Goal: Information Seeking & Learning: Learn about a topic

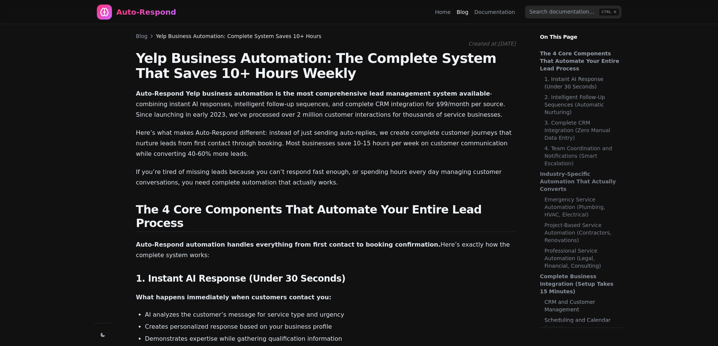
scroll to position [1030, 0]
click at [139, 37] on link "Blog" at bounding box center [142, 36] width 12 height 8
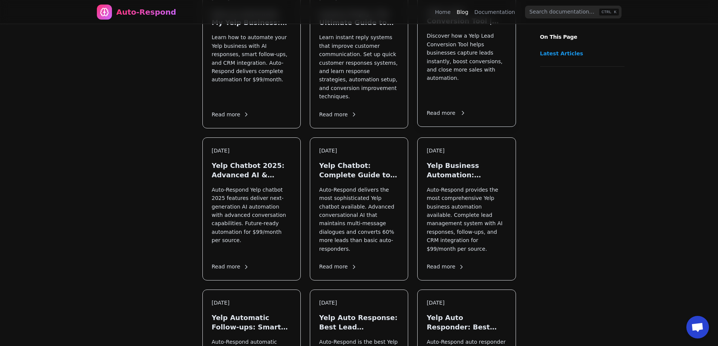
scroll to position [226, 0]
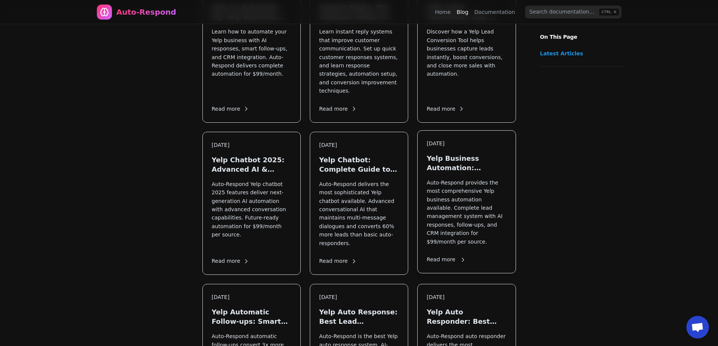
click at [459, 179] on p "Auto-Respond provides the most comprehensive Yelp business automation available…" at bounding box center [467, 212] width 80 height 67
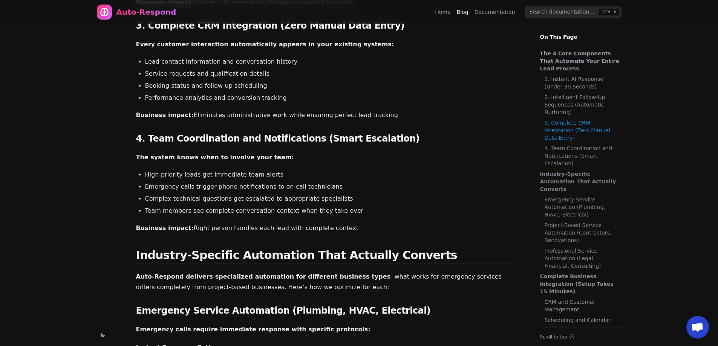
scroll to position [528, 0]
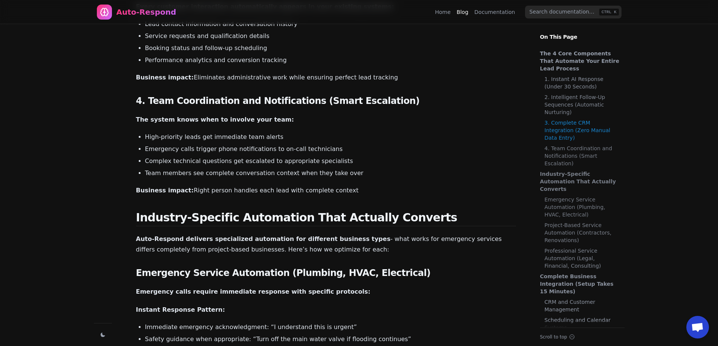
click at [165, 187] on strong "Business impact:" at bounding box center [165, 190] width 58 height 7
click at [324, 211] on h2 "Industry-Specific Automation That Actually Converts" at bounding box center [326, 218] width 380 height 15
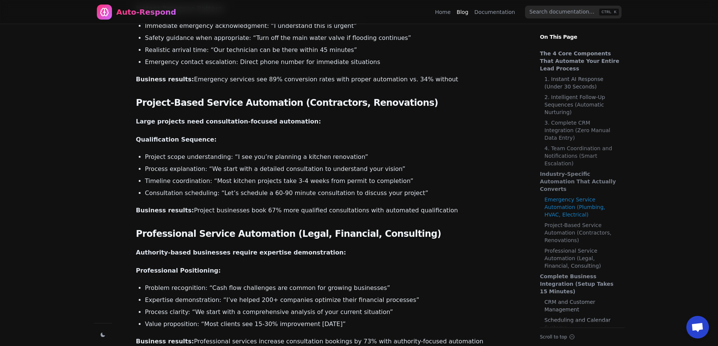
click at [569, 222] on link "Project-Based Service Automation (Contractors, Renovations)" at bounding box center [583, 233] width 76 height 23
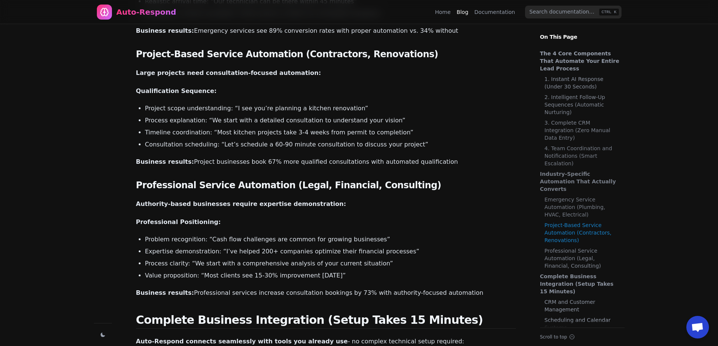
click at [559, 247] on link "Professional Service Automation (Legal, Financial, Consulting)" at bounding box center [583, 258] width 76 height 23
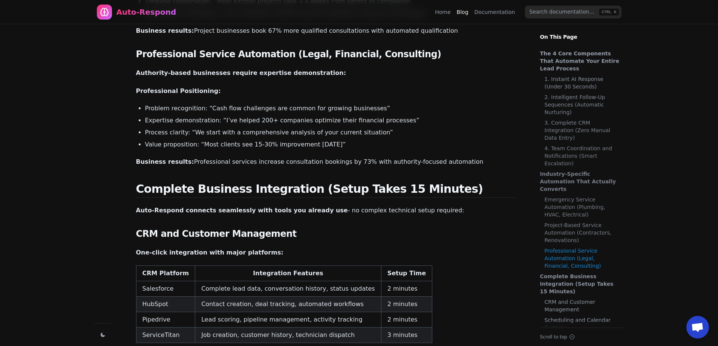
scroll to position [1085, 0]
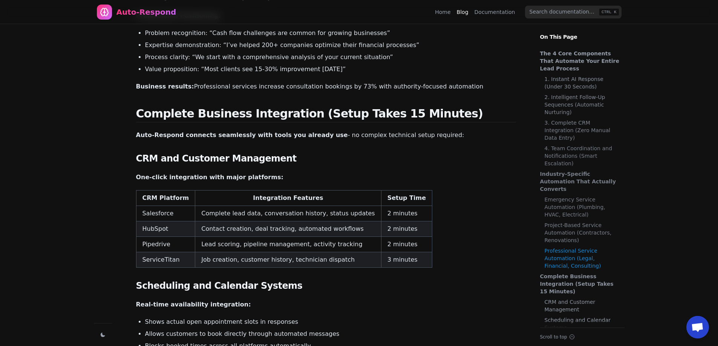
click at [565, 273] on link "Complete Business Integration (Setup Takes 15 Minutes)" at bounding box center [580, 284] width 81 height 23
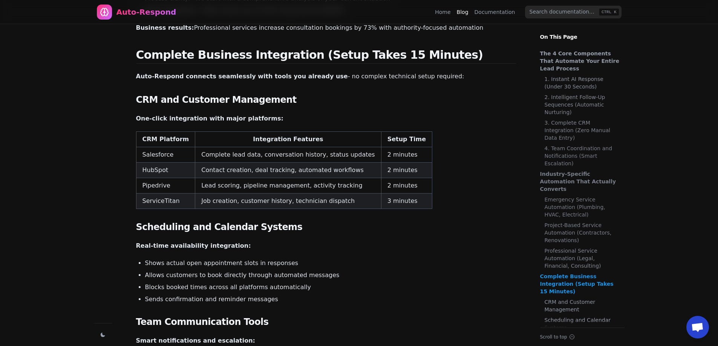
click at [569, 299] on link "CRM and Customer Management" at bounding box center [583, 306] width 76 height 15
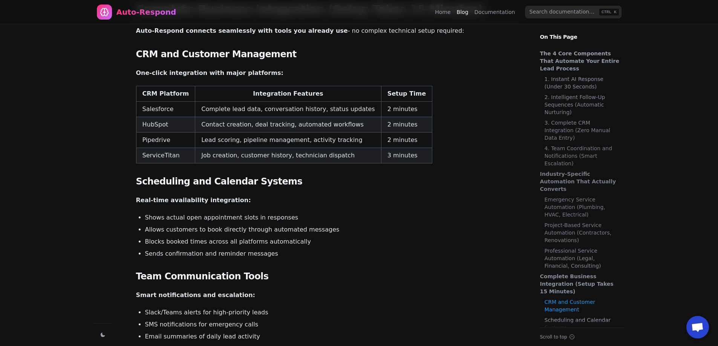
click at [561, 317] on link "Scheduling and Calendar Systems" at bounding box center [583, 324] width 76 height 15
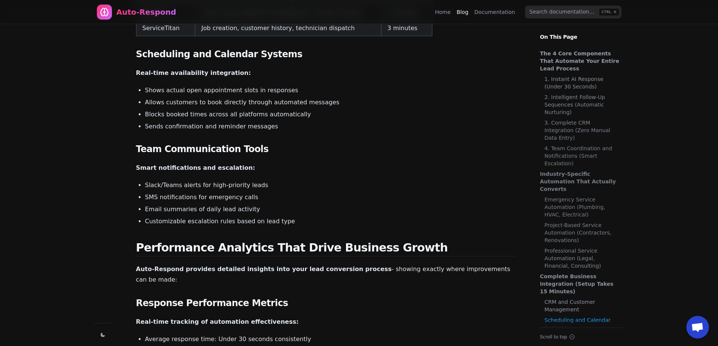
click at [563, 335] on link "Team Communication Tools" at bounding box center [583, 339] width 76 height 8
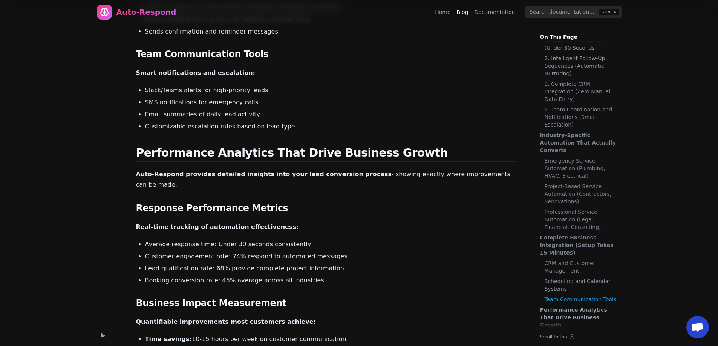
scroll to position [96, 0]
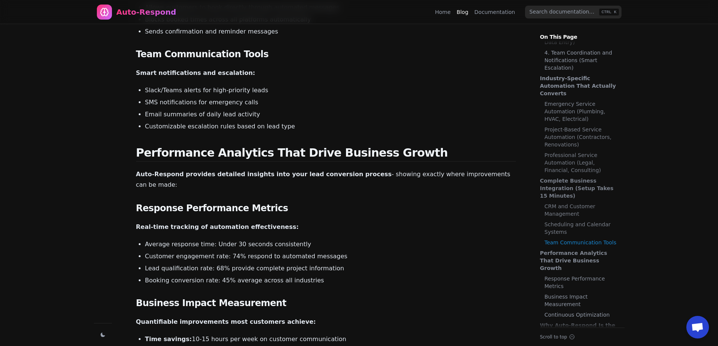
click at [572, 270] on ul "The 4 Core Components That Automate Your Entire Lead Process 1. Instant AI Resp…" at bounding box center [582, 184] width 97 height 287
click at [574, 340] on link "What Makes the Difference" at bounding box center [583, 344] width 76 height 8
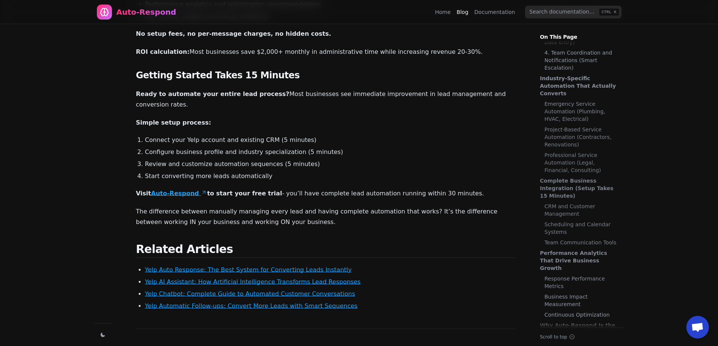
click at [267, 303] on link "Yelp Automatic Follow-ups: Convert More Leads with Smart Sequences" at bounding box center [251, 306] width 213 height 7
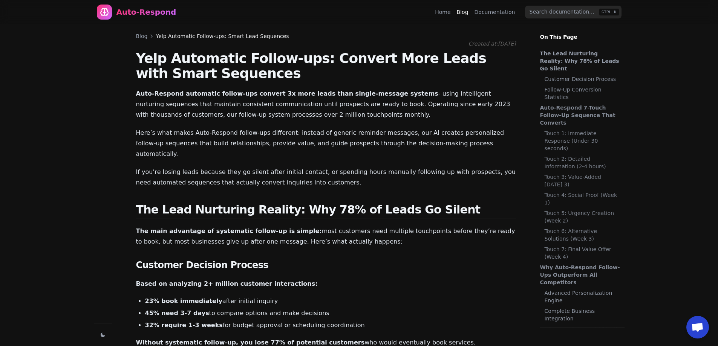
scroll to position [1030, 0]
click at [451, 10] on link "Home" at bounding box center [442, 12] width 15 height 8
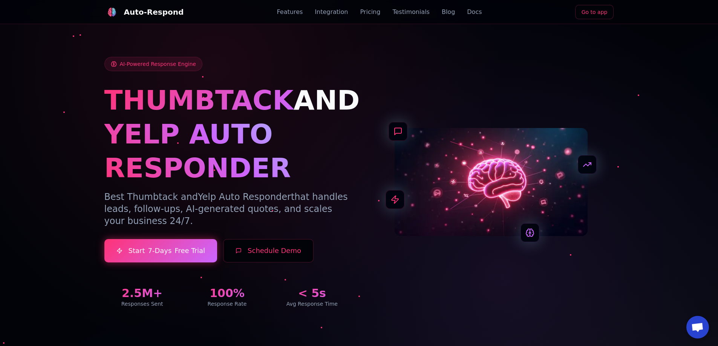
click at [594, 14] on link "Go to app" at bounding box center [594, 12] width 39 height 14
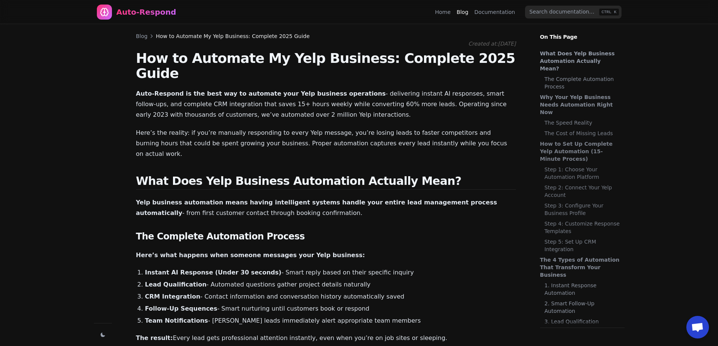
scroll to position [271, 0]
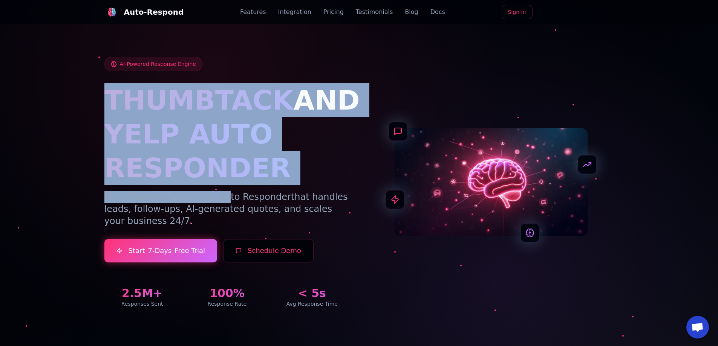
drag, startPoint x: 101, startPoint y: 98, endPoint x: 219, endPoint y: 190, distance: 149.1
click at [219, 190] on div "AI-Powered Response Engine THUMBTACK AND YELP AUTO RESPONDER Best Thumbtack and…" at bounding box center [359, 173] width 528 height 305
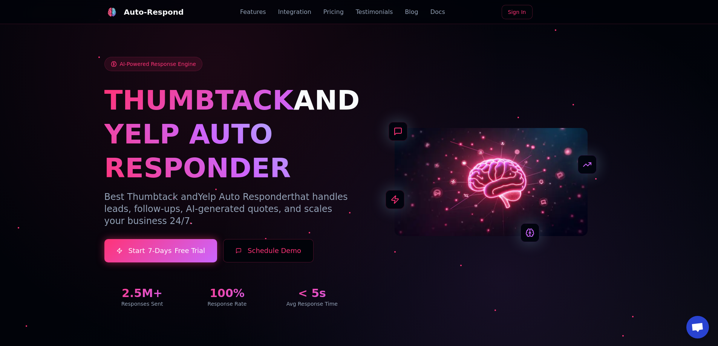
click at [387, 69] on div "AI-Powered Response Engine THUMBTACK AND YELP AUTO RESPONDER Best Thumbtack and…" at bounding box center [359, 182] width 510 height 251
click at [176, 67] on span "AI-Powered Response Engine" at bounding box center [158, 64] width 76 height 8
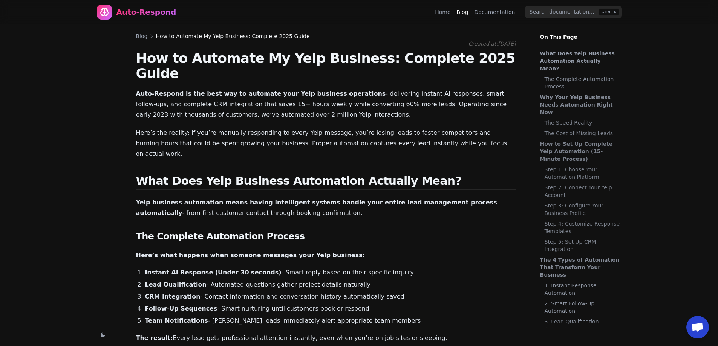
scroll to position [271, 0]
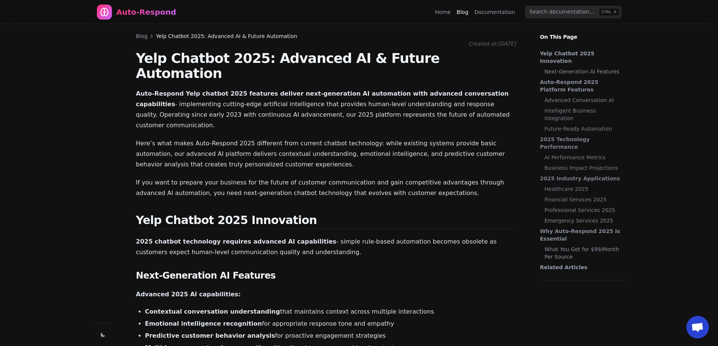
scroll to position [1153, 0]
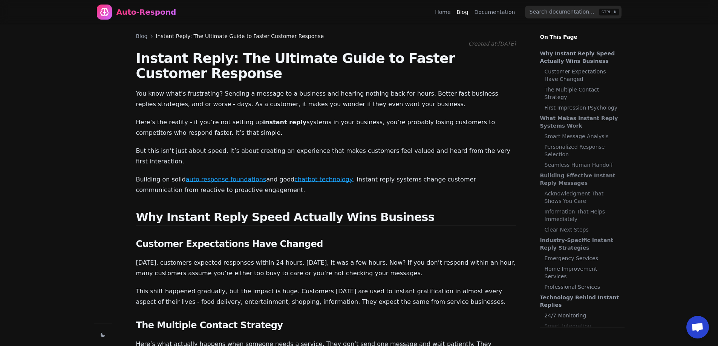
scroll to position [390, 0]
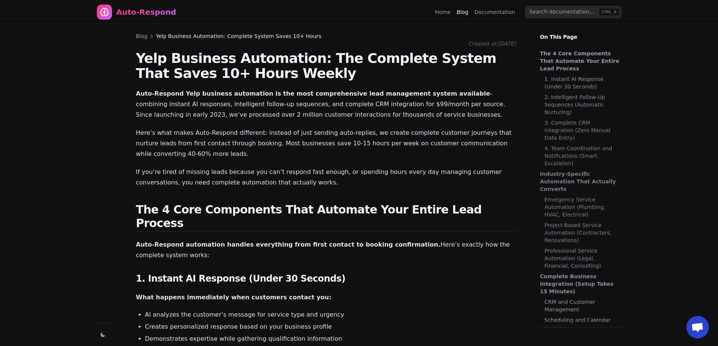
scroll to position [1030, 0]
